Goal: Book appointment/travel/reservation

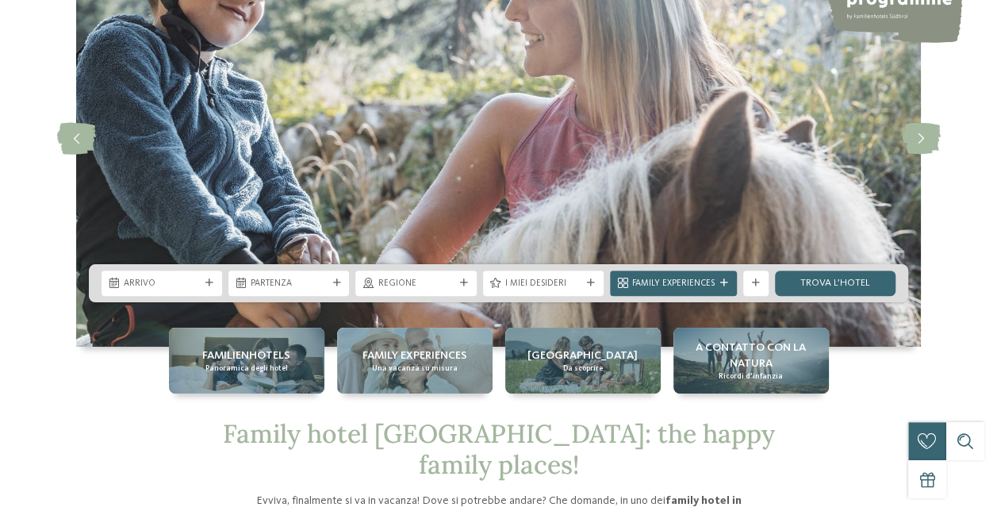
scroll to position [159, 0]
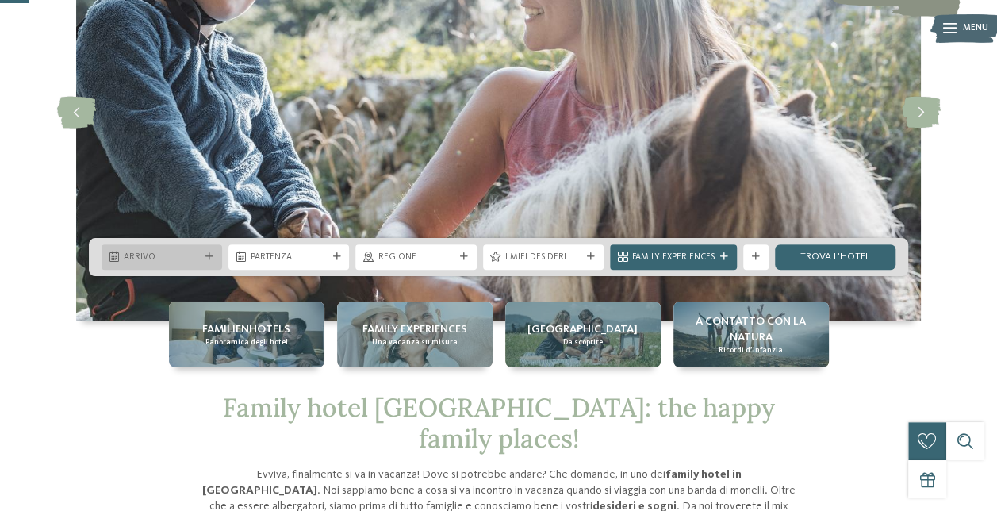
click at [144, 255] on span "Arrivo" at bounding box center [162, 257] width 76 height 13
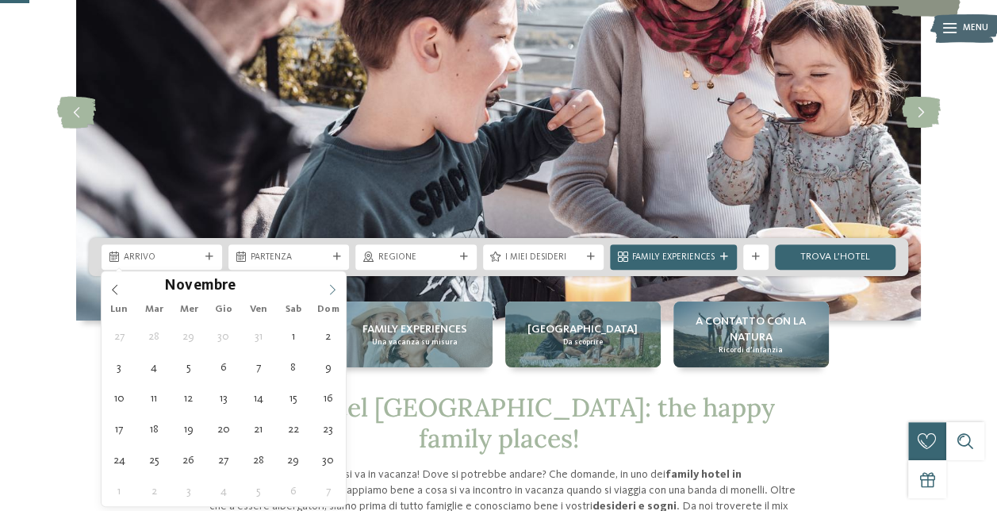
click at [331, 293] on icon at bounding box center [332, 289] width 11 height 11
type div "[DATE]"
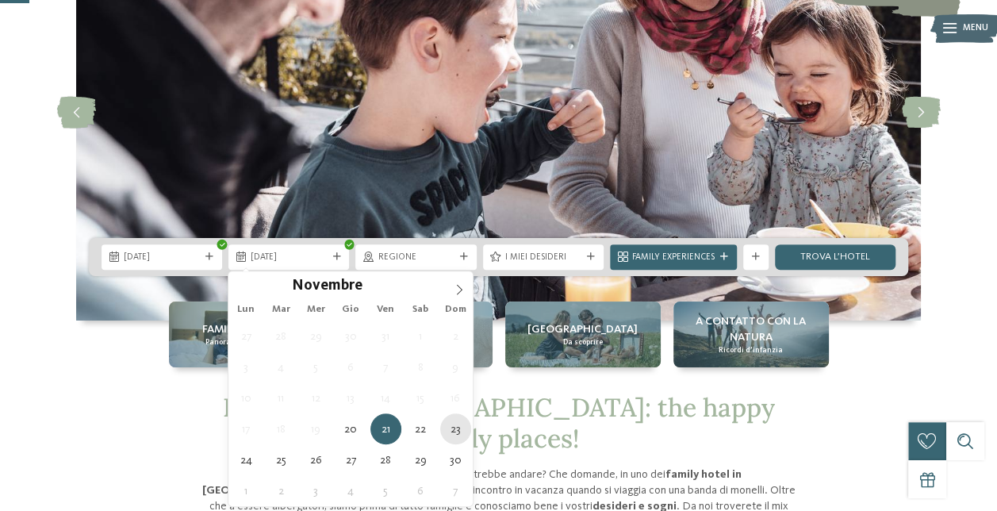
type div "[DATE]"
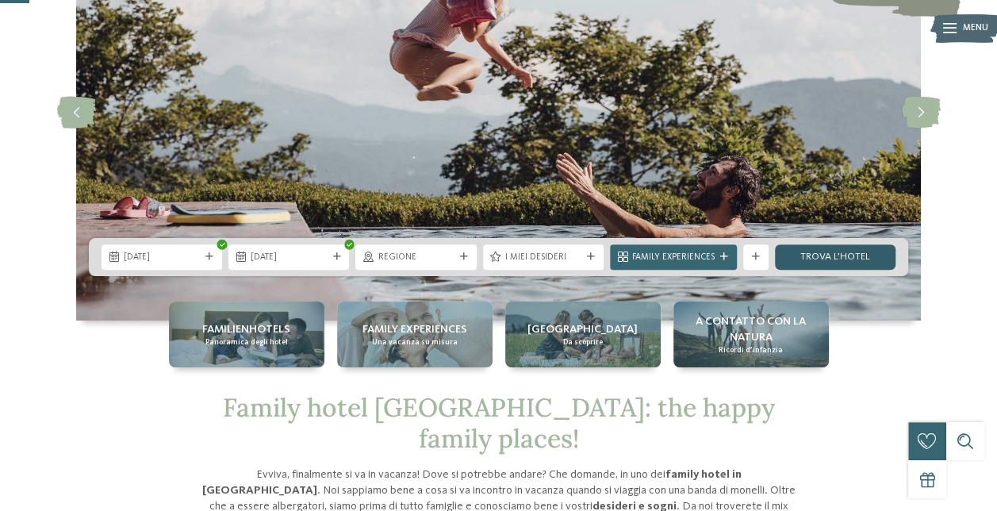
click at [844, 260] on link "trova l’hotel" at bounding box center [835, 256] width 121 height 25
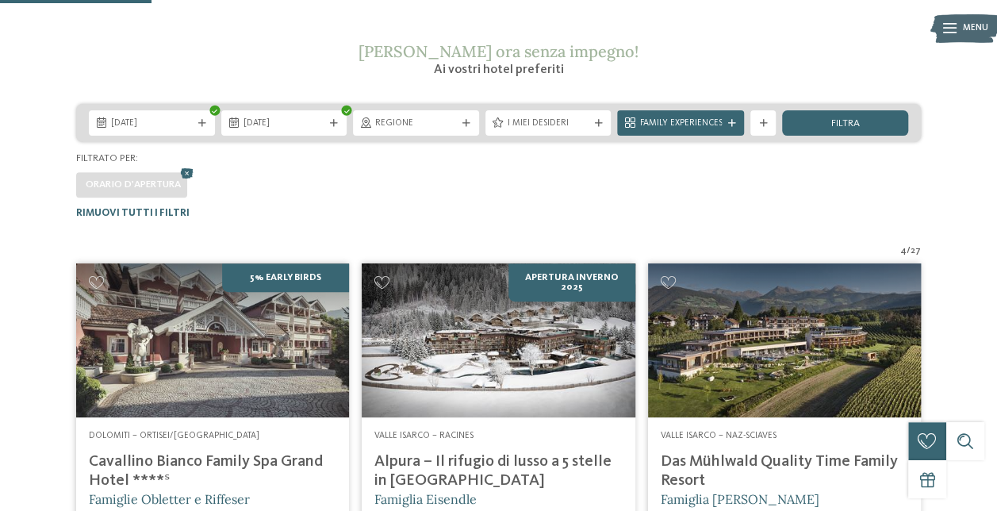
scroll to position [238, 0]
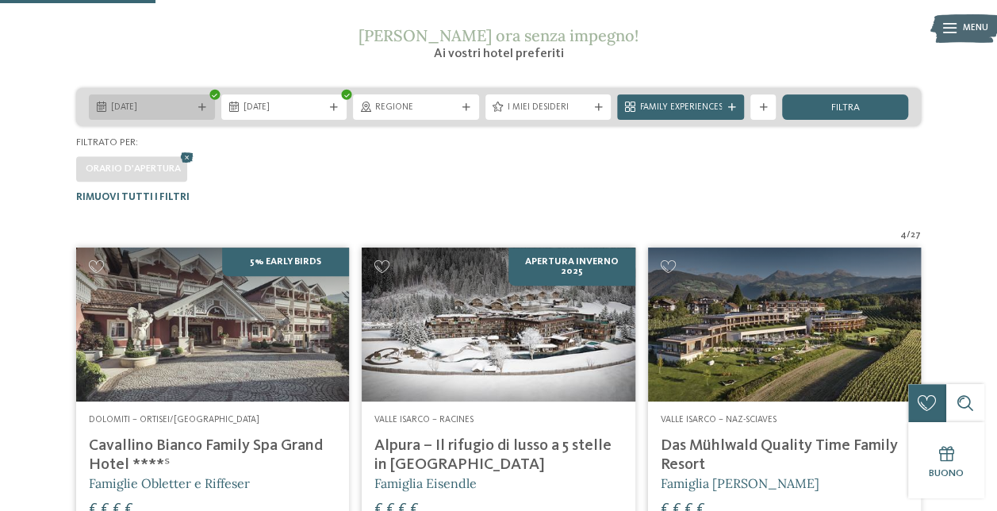
click at [200, 108] on icon at bounding box center [202, 108] width 8 height 8
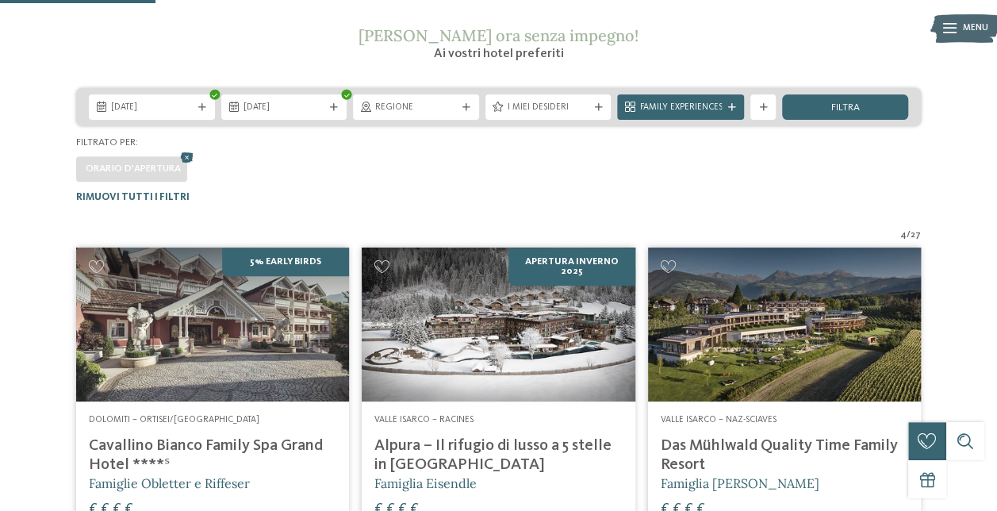
click at [779, 181] on div "Orario d'apertura" at bounding box center [498, 166] width 844 height 32
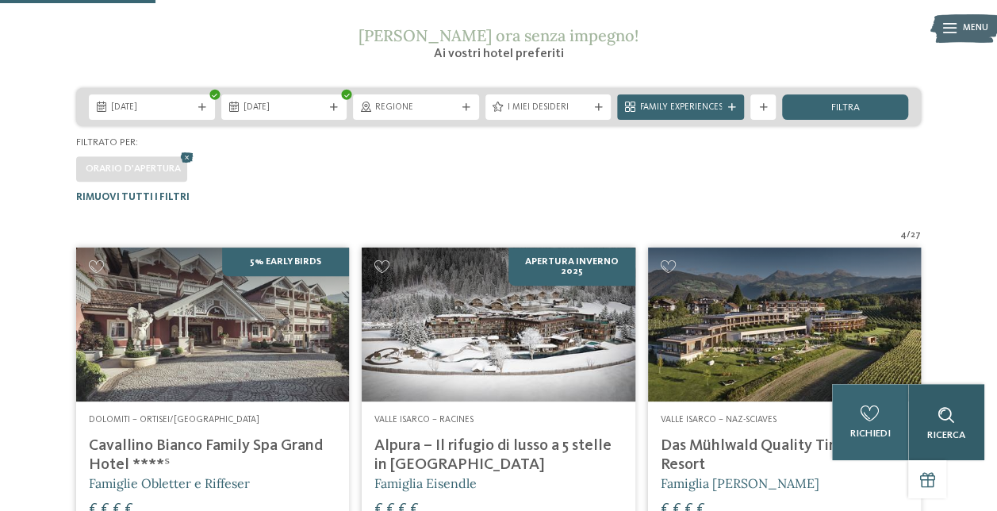
click at [965, 417] on div "Ricerca" at bounding box center [946, 422] width 76 height 76
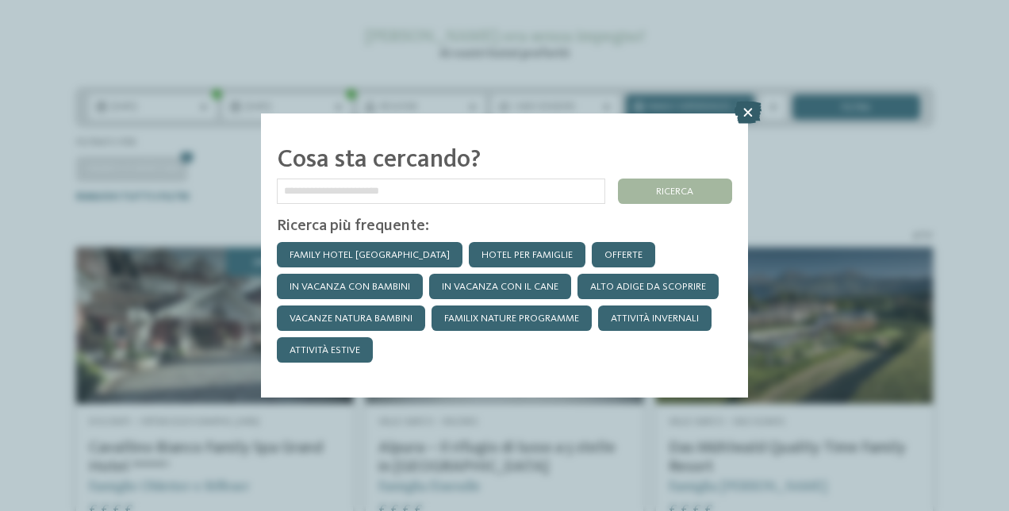
click at [734, 104] on icon at bounding box center [747, 112] width 27 height 22
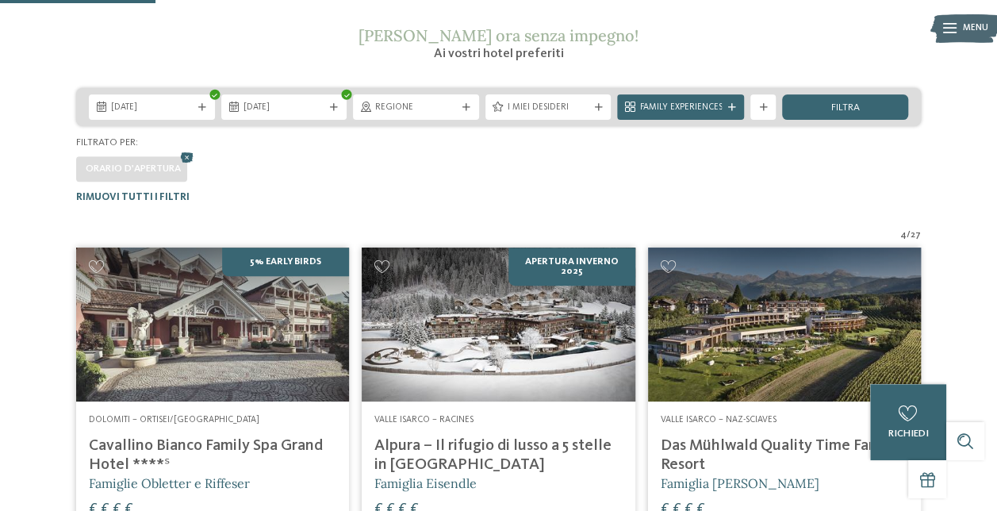
click at [748, 113] on div "mostra altri filtri mostra altri filtri" at bounding box center [763, 106] width 32 height 25
click at [182, 94] on div "21.11.2025 22.11.2025" at bounding box center [498, 107] width 844 height 38
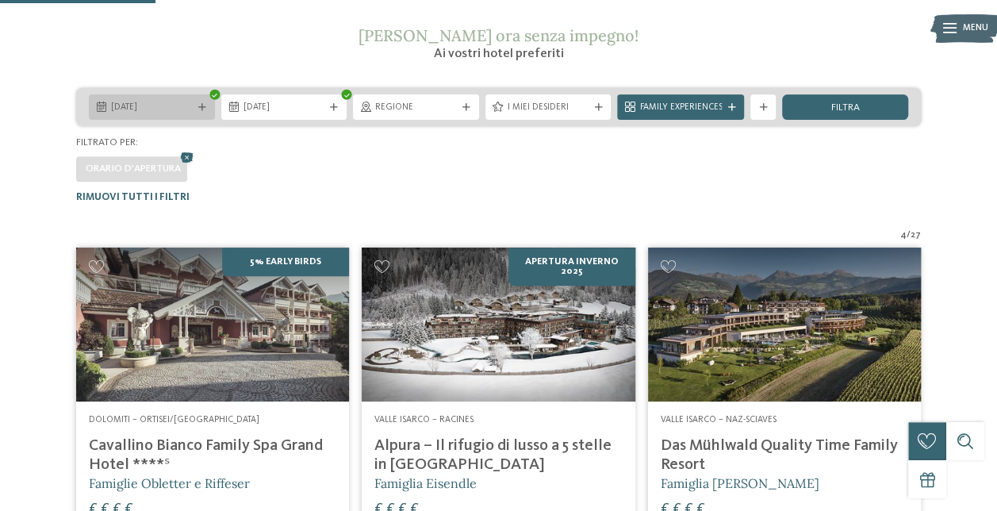
click at [193, 101] on div "[DATE]" at bounding box center [152, 107] width 88 height 13
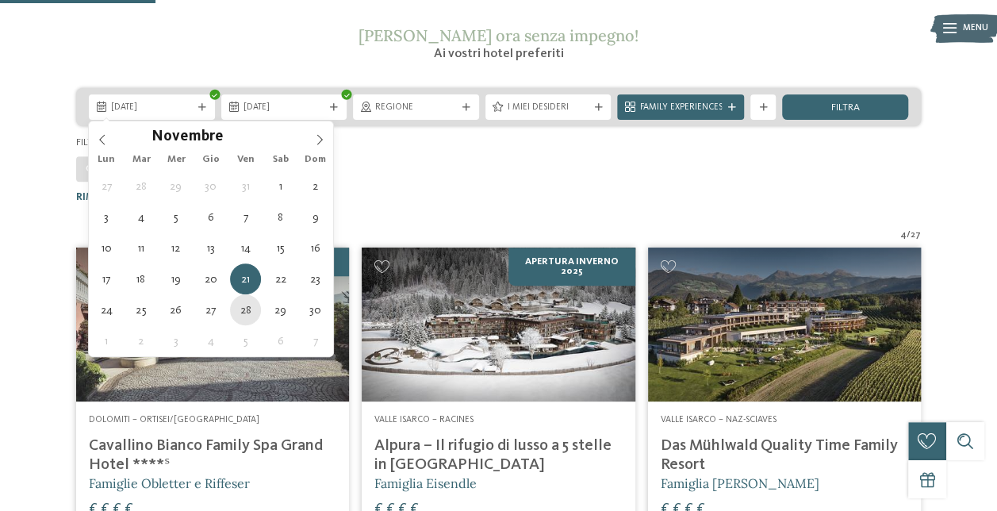
type div "28.11.2025"
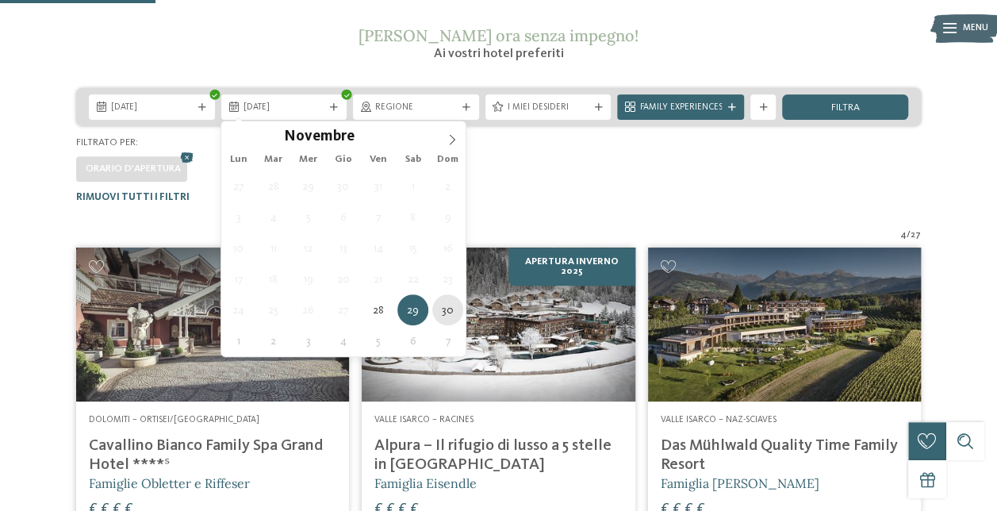
type div "30.11.2025"
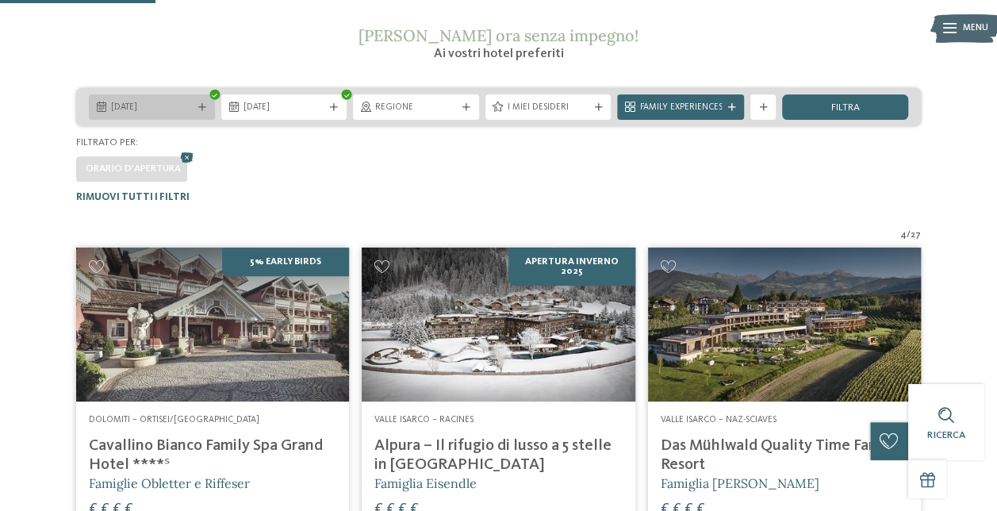
click at [176, 109] on span "28.11.2025" at bounding box center [152, 107] width 82 height 13
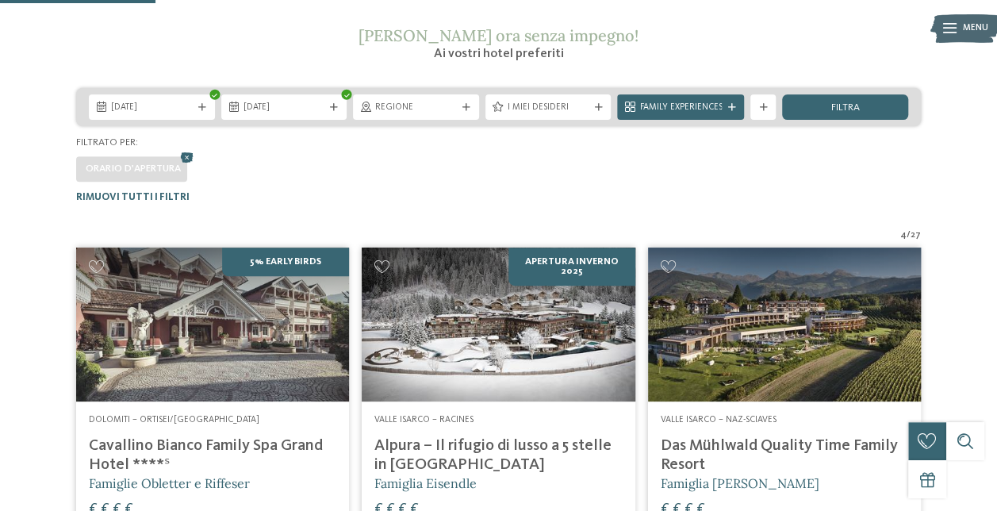
click at [599, 219] on div "Familienhotels Südtirol – dalle famiglie per le famiglie Gli esperti delle vaca…" at bounding box center [498, 474] width 997 height 1246
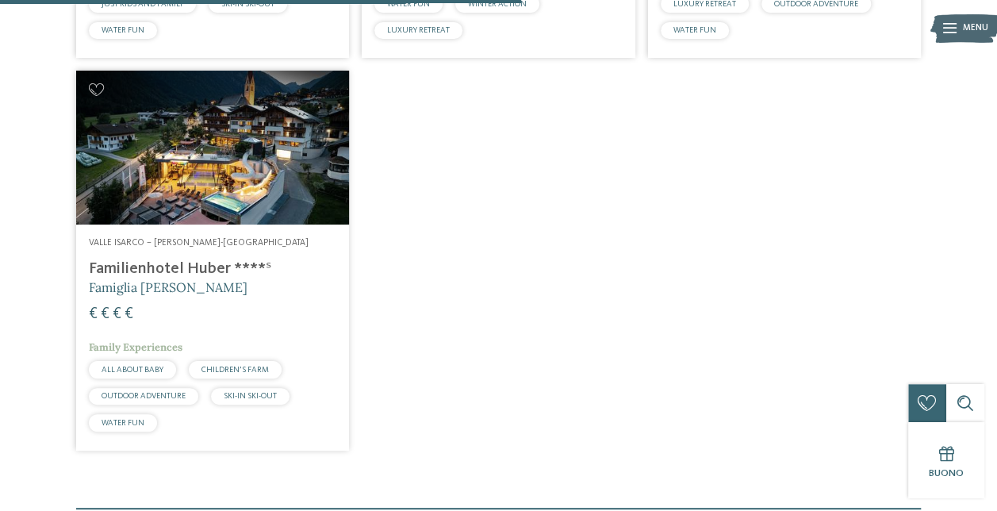
scroll to position [872, 0]
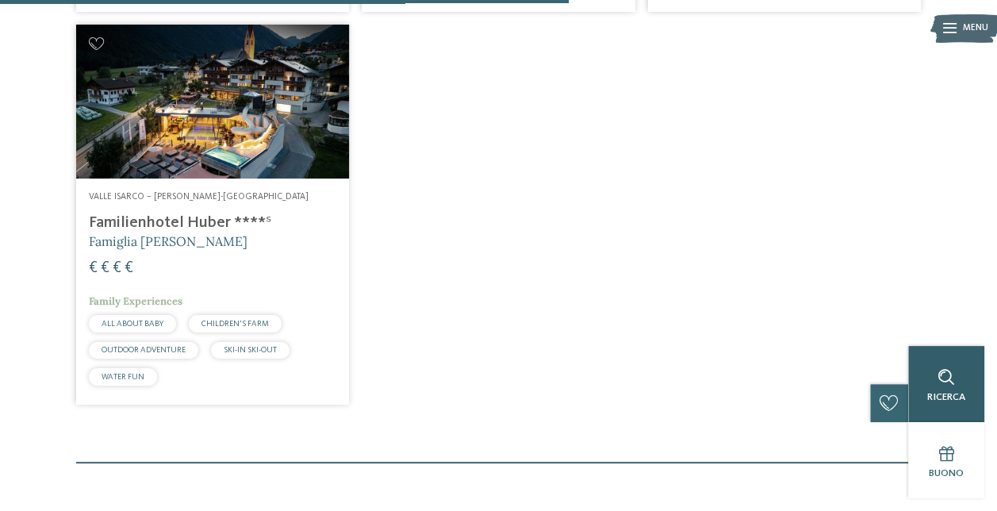
click at [969, 399] on div "Ricerca" at bounding box center [946, 384] width 76 height 76
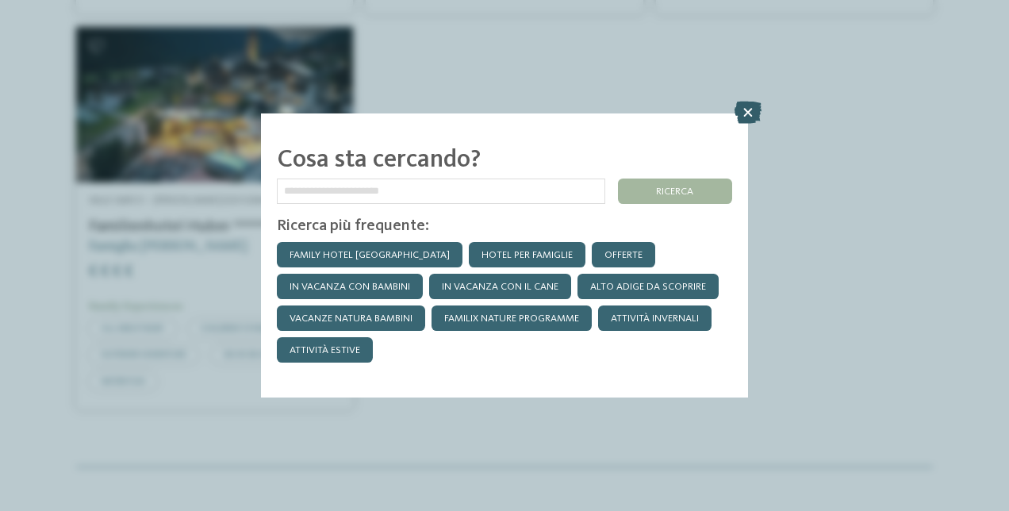
click at [755, 109] on icon at bounding box center [747, 112] width 27 height 22
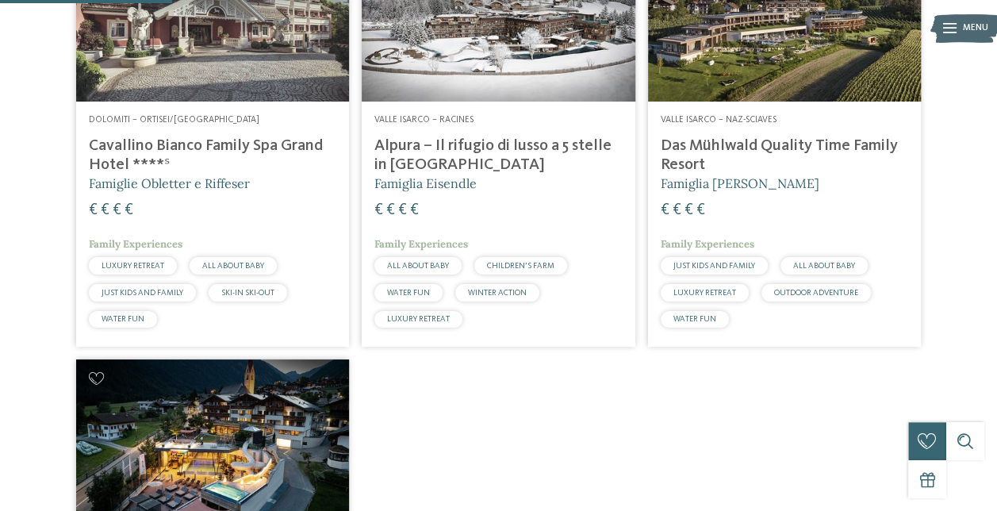
scroll to position [159, 0]
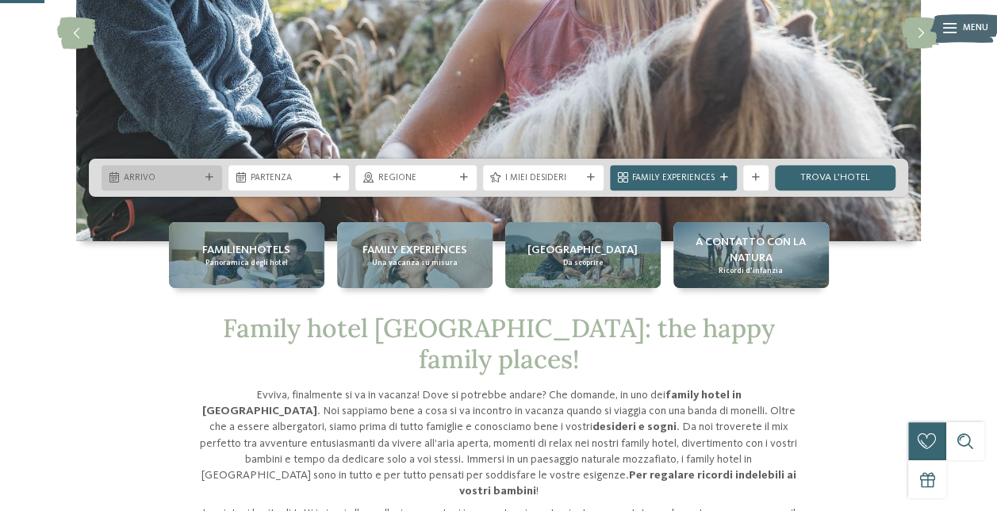
click at [174, 174] on span "Arrivo" at bounding box center [162, 178] width 76 height 13
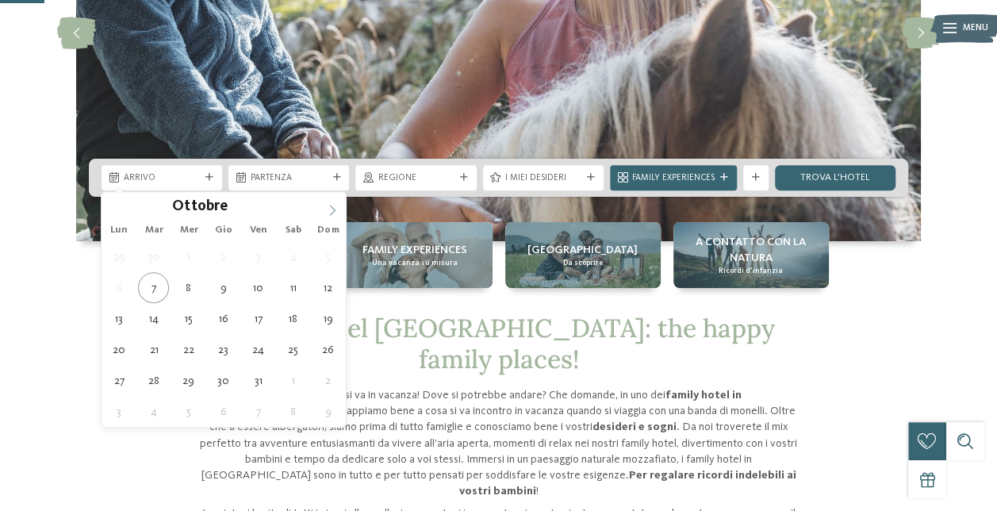
click at [330, 205] on icon at bounding box center [332, 210] width 11 height 11
type div "28.11.2025"
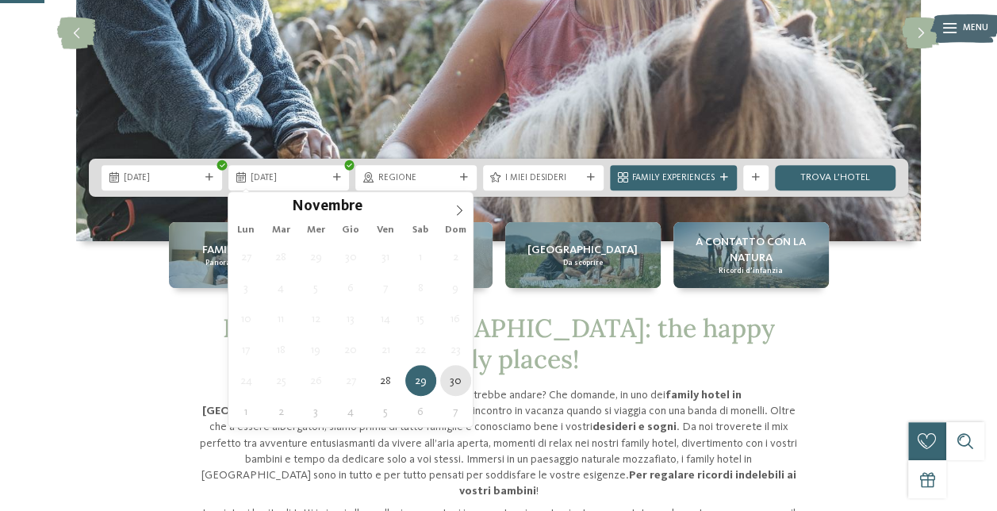
type div "30.11.2025"
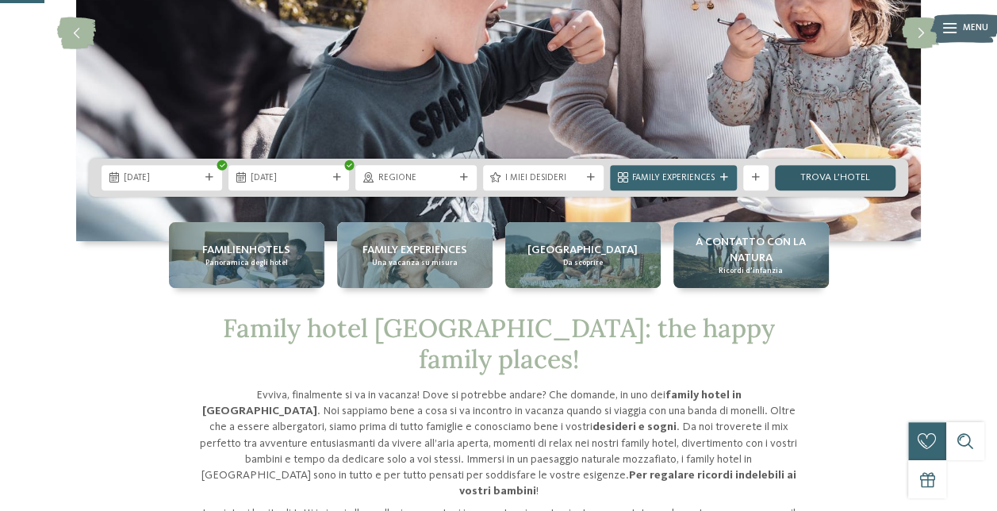
click at [853, 175] on link "trova l’hotel" at bounding box center [835, 177] width 121 height 25
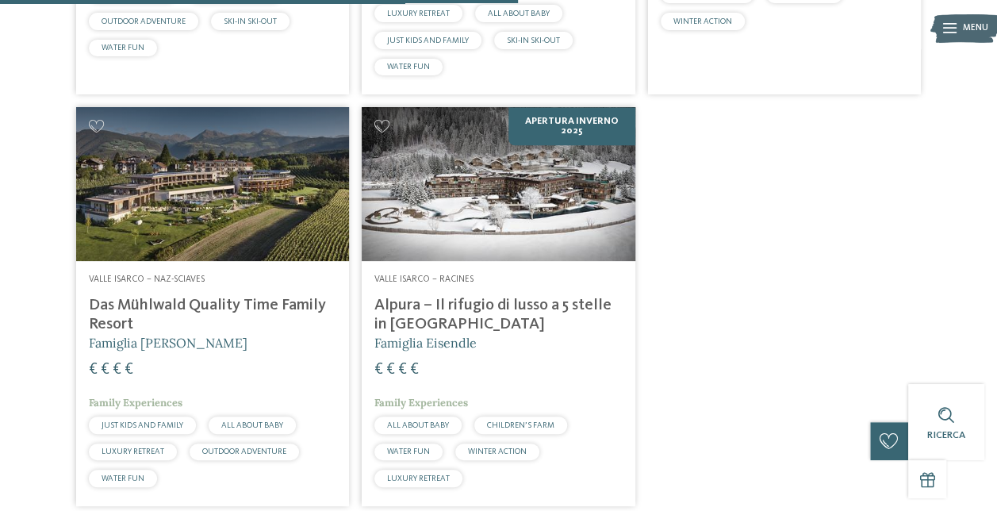
scroll to position [788, 0]
